Goal: Check status

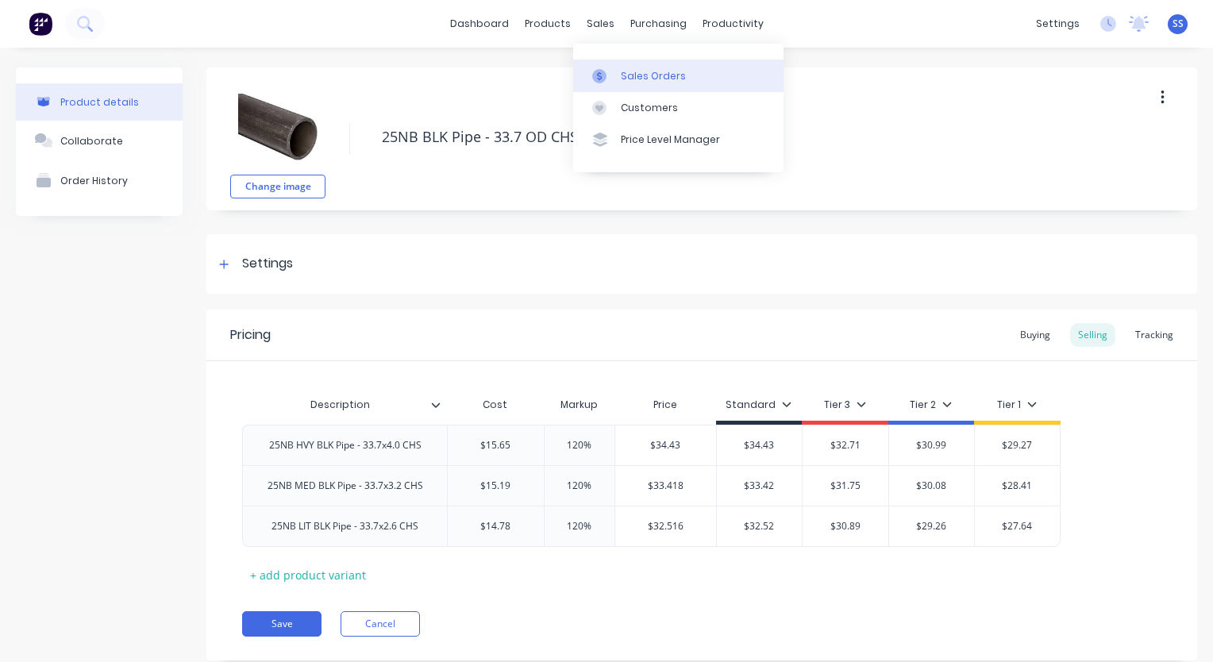
click at [635, 71] on div "Sales Orders" at bounding box center [653, 76] width 65 height 14
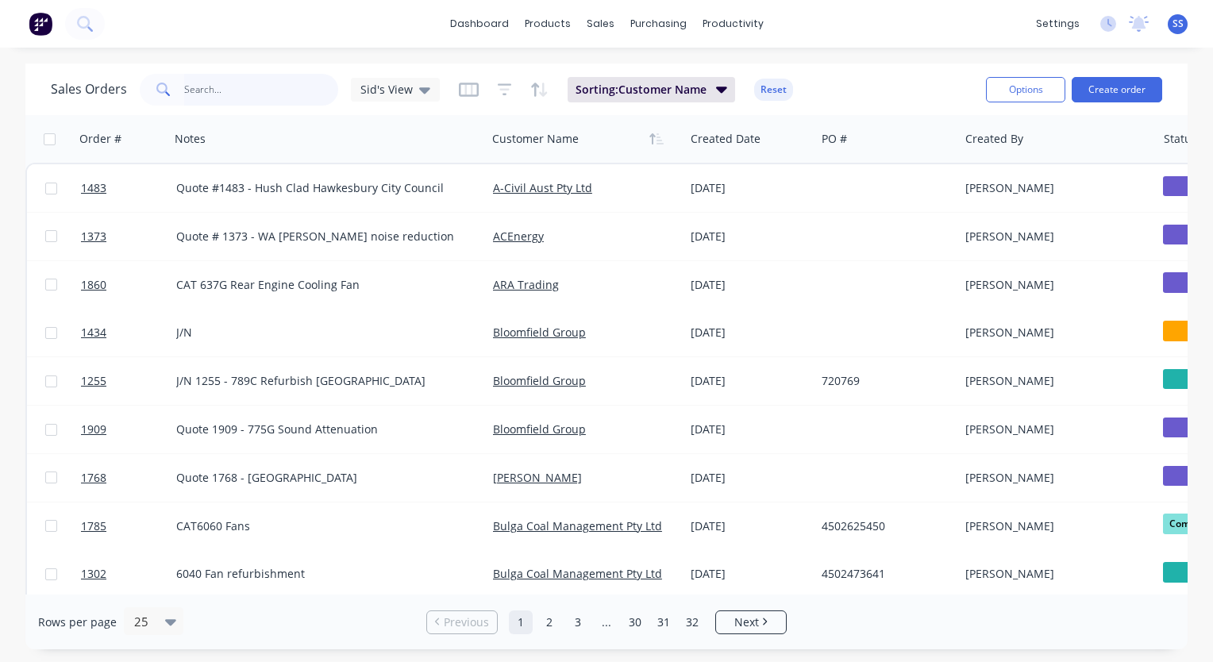
click at [249, 91] on input "text" at bounding box center [261, 90] width 155 height 32
click at [210, 86] on input "text" at bounding box center [261, 90] width 155 height 32
paste input "4500844225"
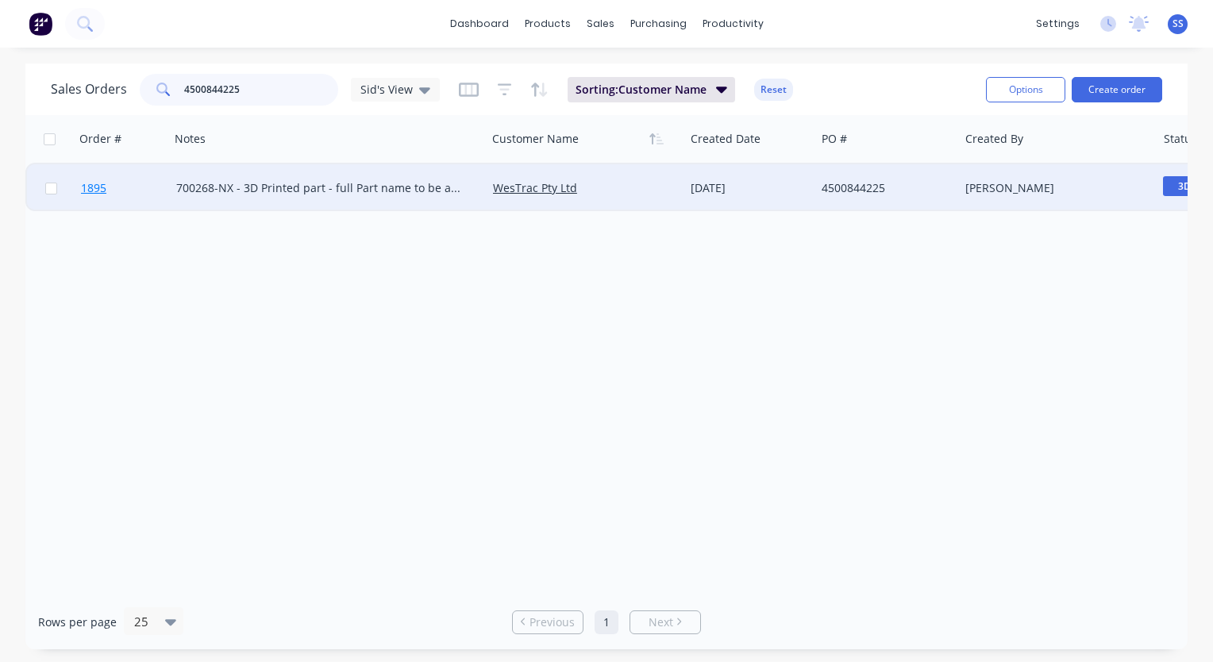
type input "4500844225"
click at [96, 192] on span "1895" at bounding box center [93, 188] width 25 height 16
